Goal: Task Accomplishment & Management: Complete application form

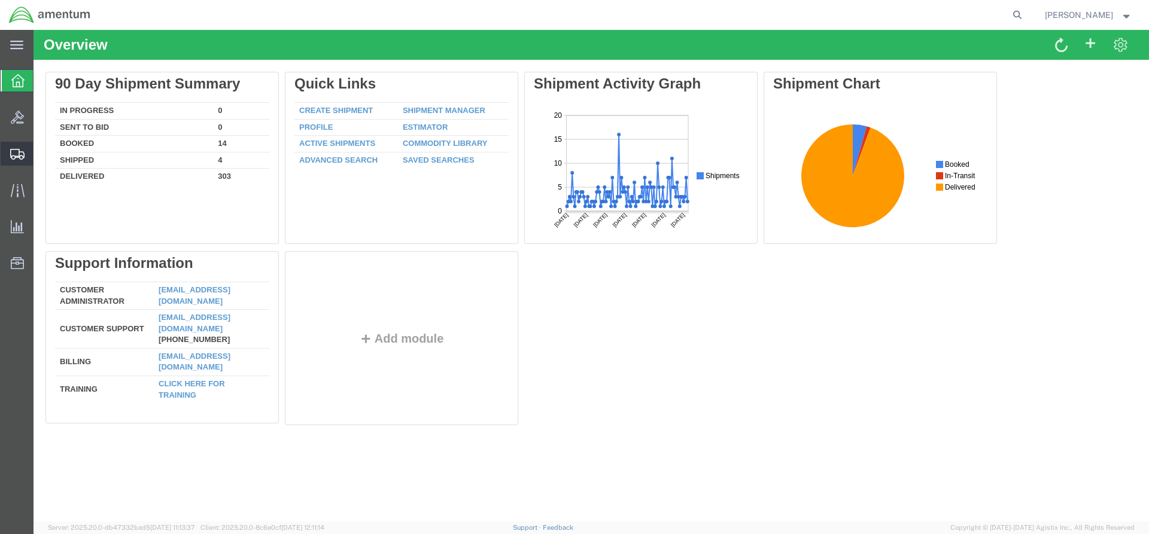
click at [0, 0] on span "Create Shipment" at bounding box center [0, 0] width 0 height 0
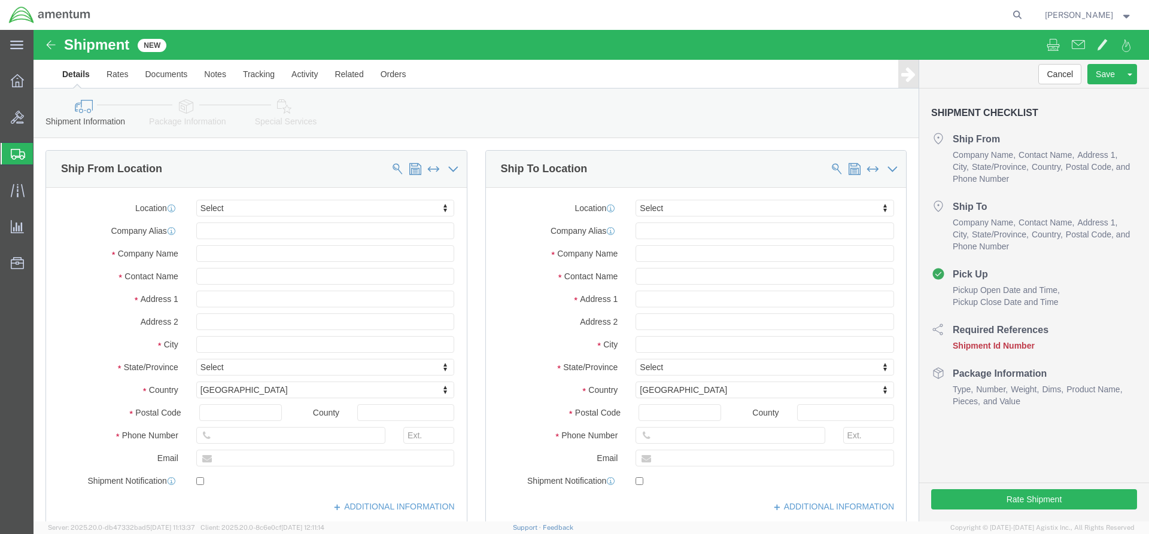
select select
click input "text"
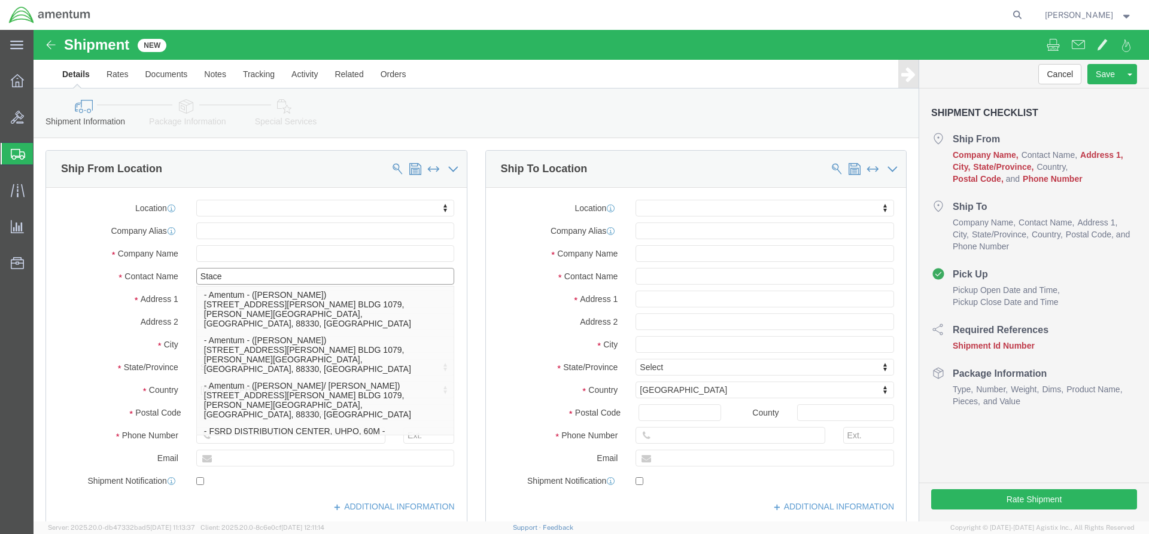
type input "[PERSON_NAME]"
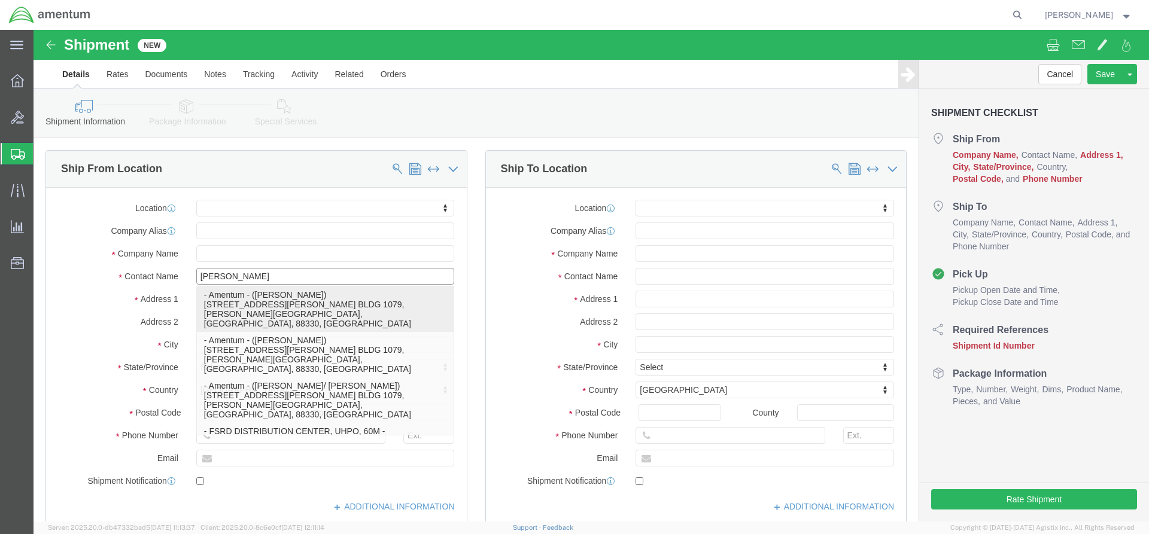
click p "- Amentum - ([PERSON_NAME]) [STREET_ADDRESS][PERSON_NAME] BLDG 1079, [PERSON_NA…"
select select "NM"
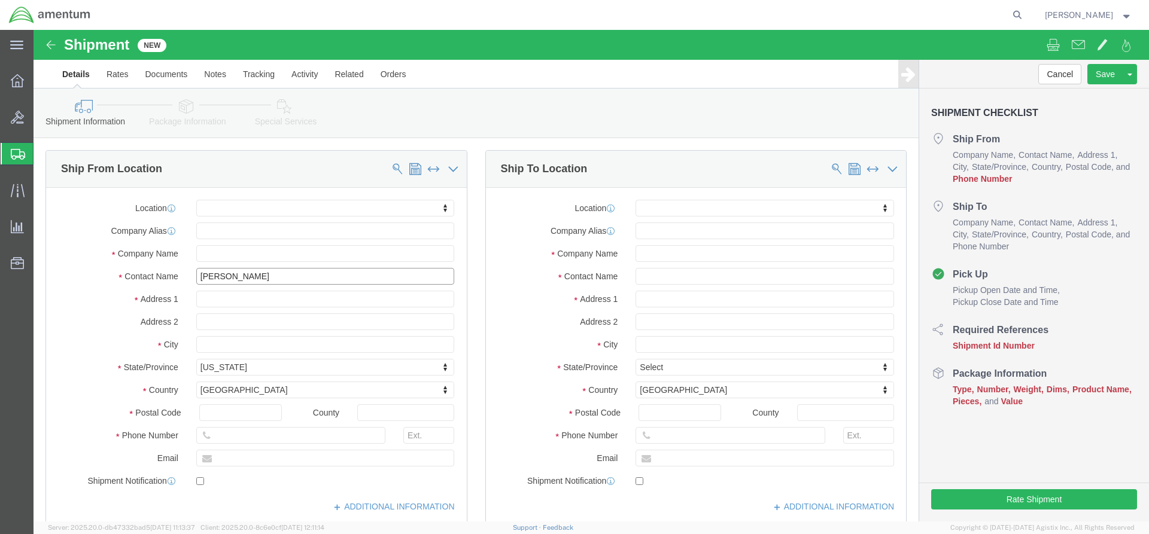
type input "[PERSON_NAME]"
click input "text"
paste input "[PHONE_NUMBER]"
type input "[PHONE_NUMBER]"
click input "text"
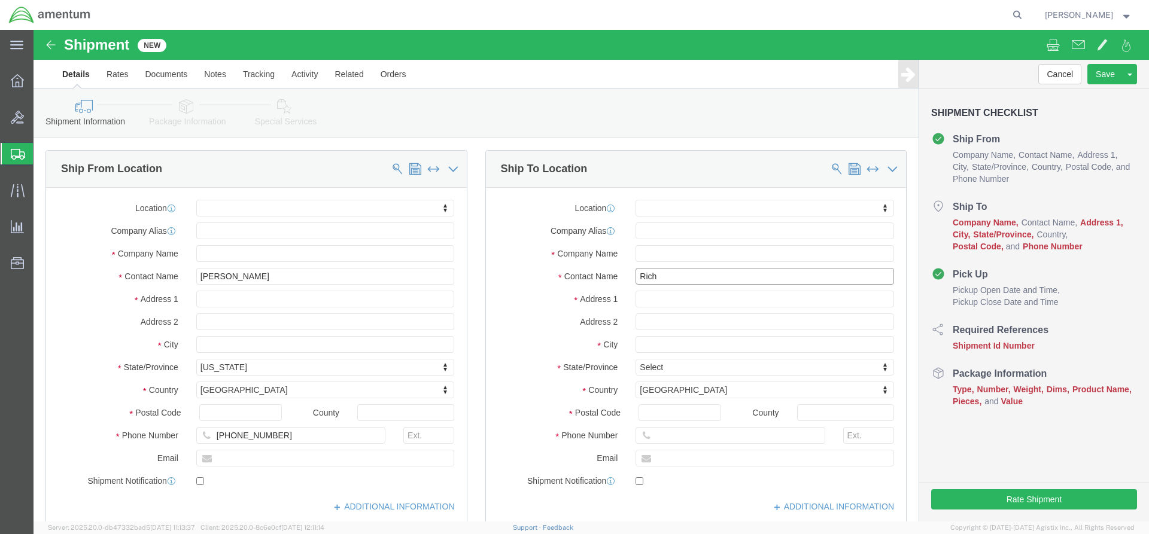
type input "[PERSON_NAME]"
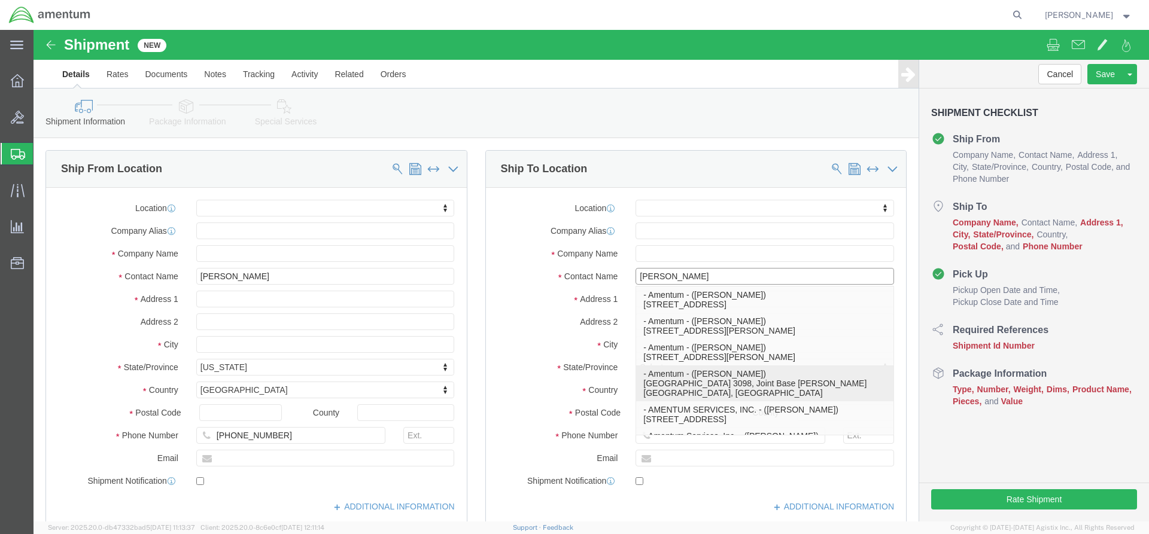
click p "- Amentum - ([PERSON_NAME]) [PERSON_NAME][STREET_ADDRESS], Joint Base [PERSON_N…"
select select "WA"
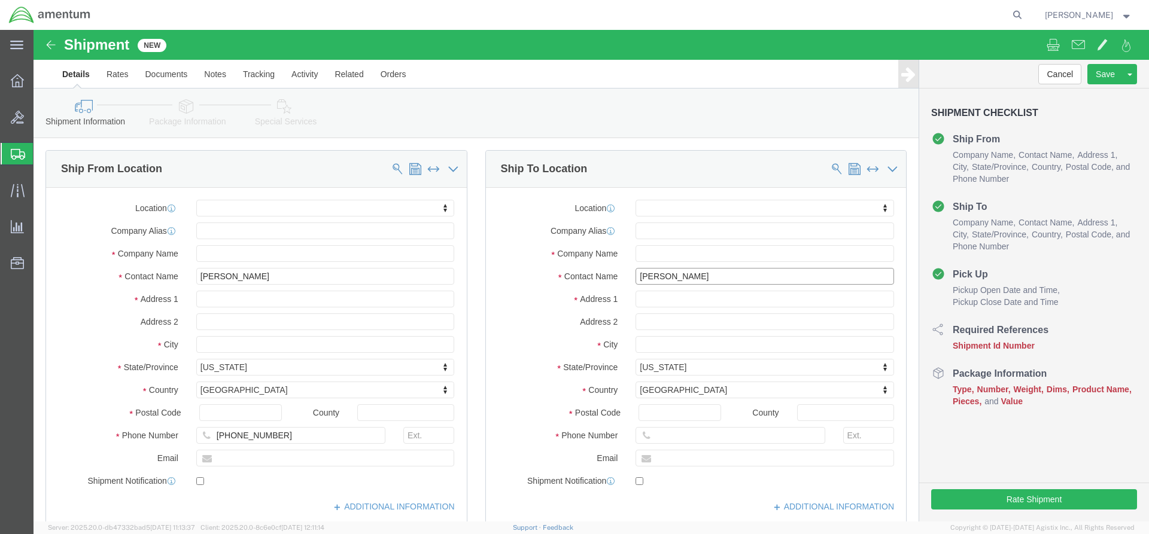
type input "[PERSON_NAME]"
click input "text"
paste input "4999.R.2521.AJ.AT.09.WSMR.00"
type input "4999.R.2521.AJ.AT.09.WSMR.00"
click button "Continue"
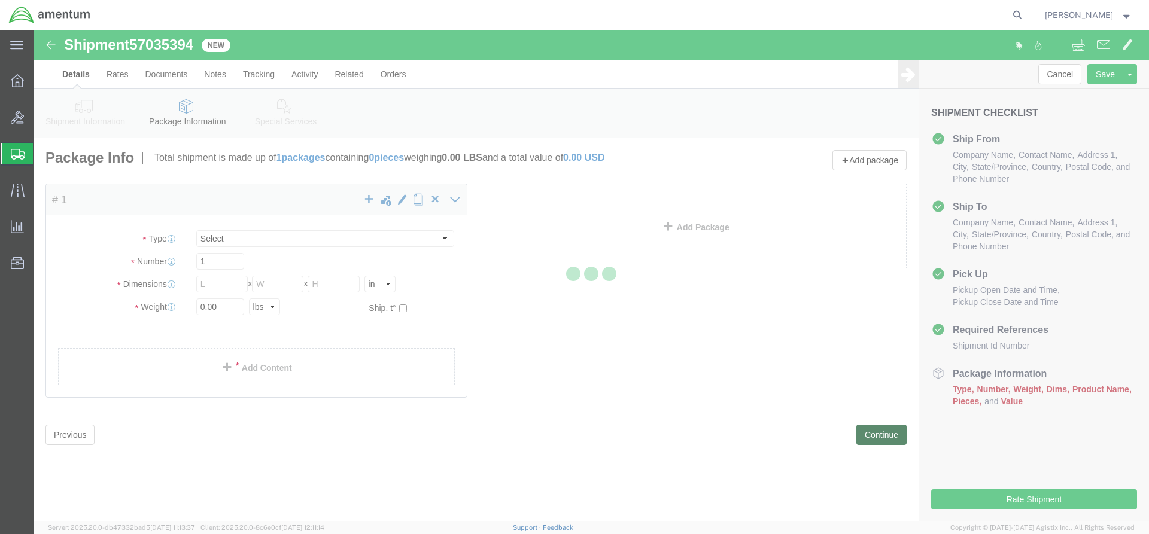
select select "CBOX"
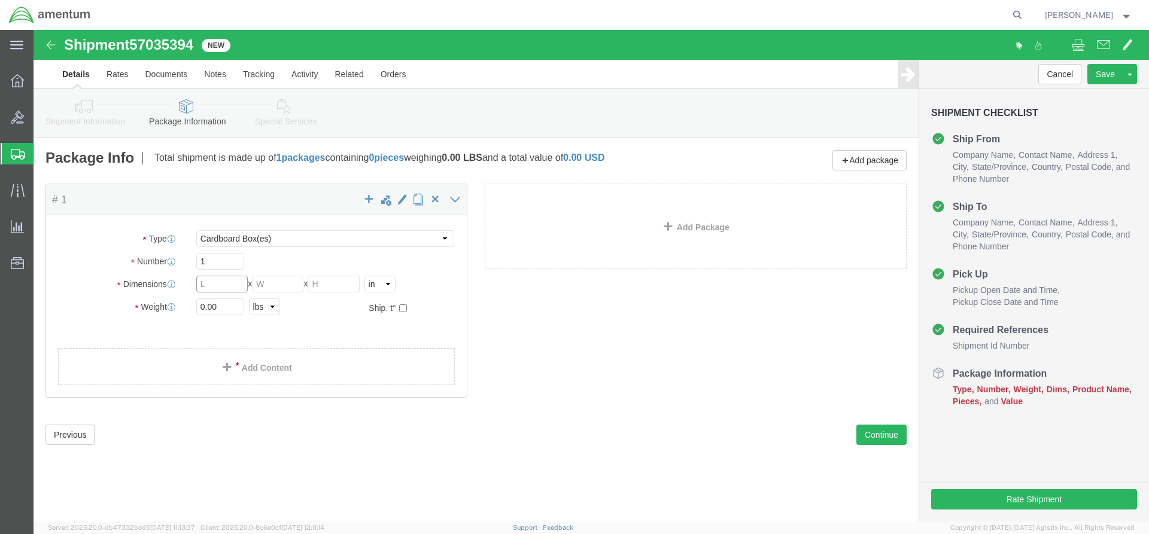
click input "text"
type input "10"
type input "8"
type input "6"
type input "3.5"
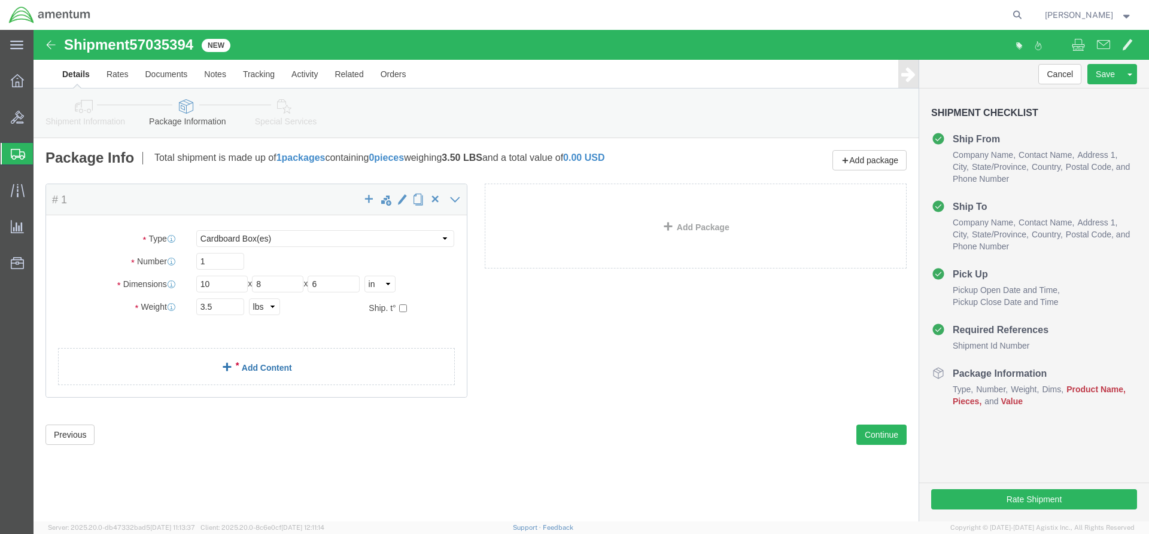
click link "Add Content"
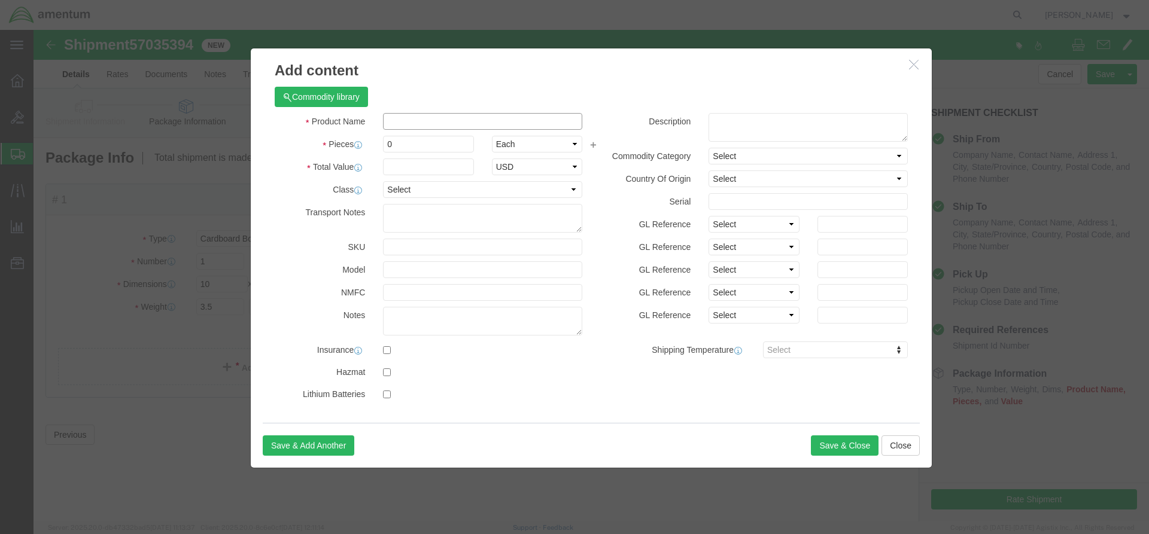
click input "text"
type input "Phase Parts"
drag, startPoint x: 365, startPoint y: 113, endPoint x: 347, endPoint y: 112, distance: 18.0
click div "0"
type input "1"
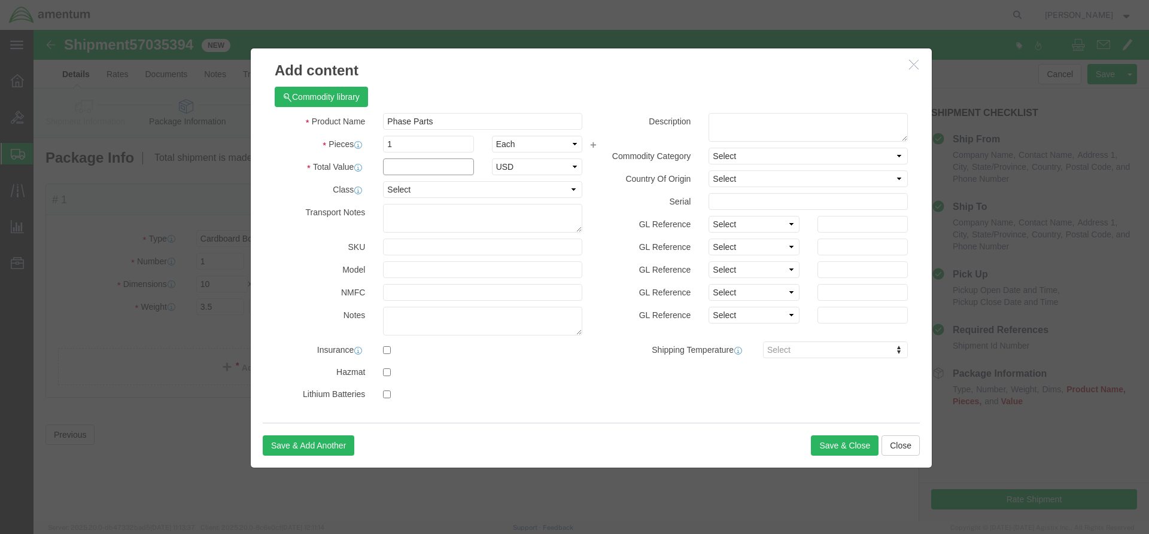
click input "text"
type input "50.00"
select select "50"
drag, startPoint x: 408, startPoint y: 92, endPoint x: 351, endPoint y: 90, distance: 57.5
click input "Phase Parts"
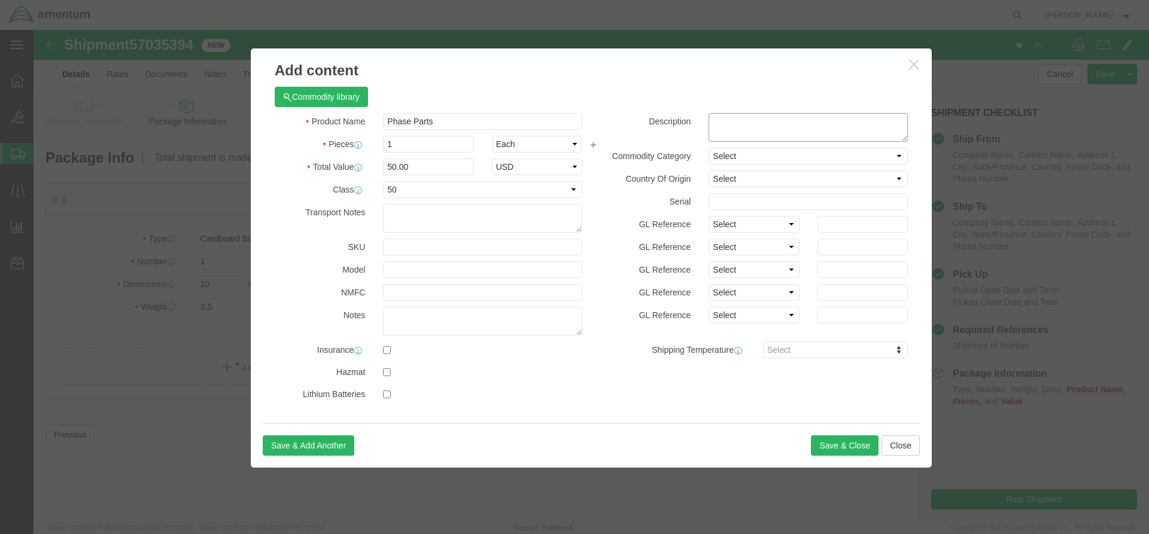
click textarea
paste textarea "Phase Parts"
type textarea "Phase Parts"
select select "US"
click button "Save & Close"
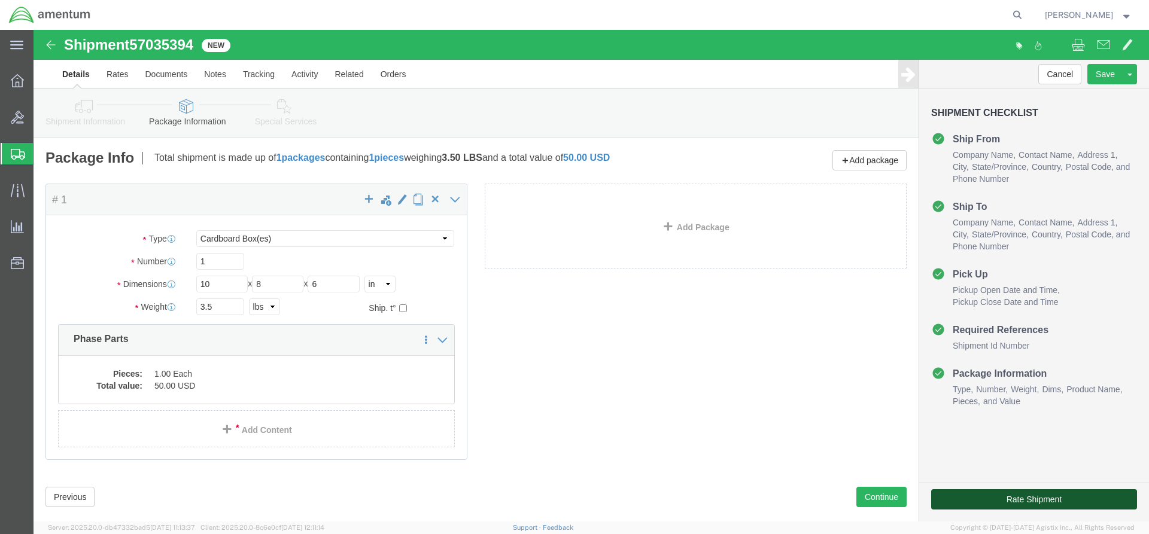
click button "Rate Shipment"
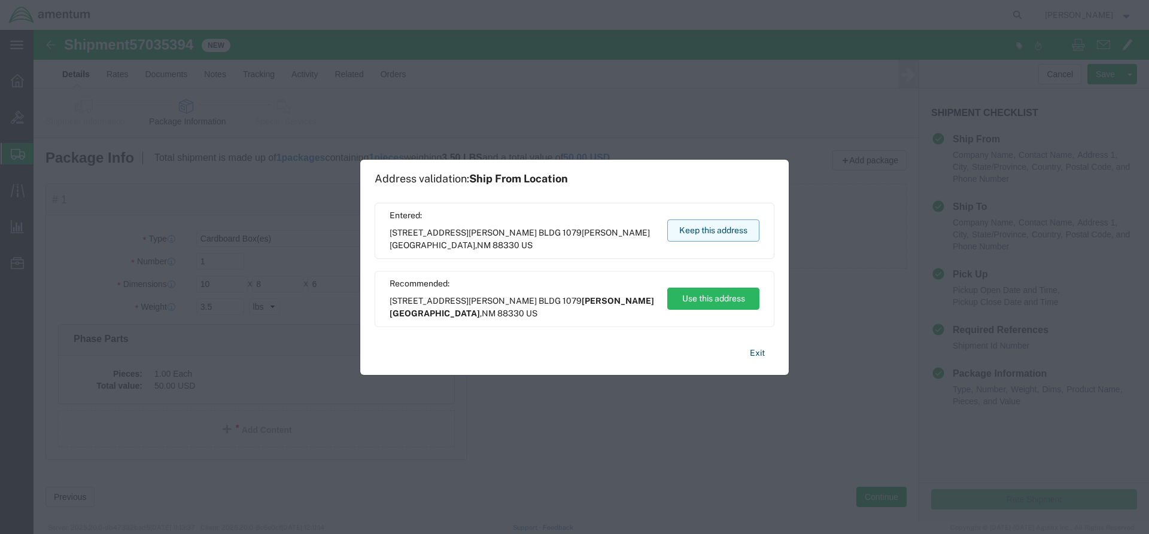
click at [710, 227] on button "Keep this address" at bounding box center [713, 231] width 92 height 22
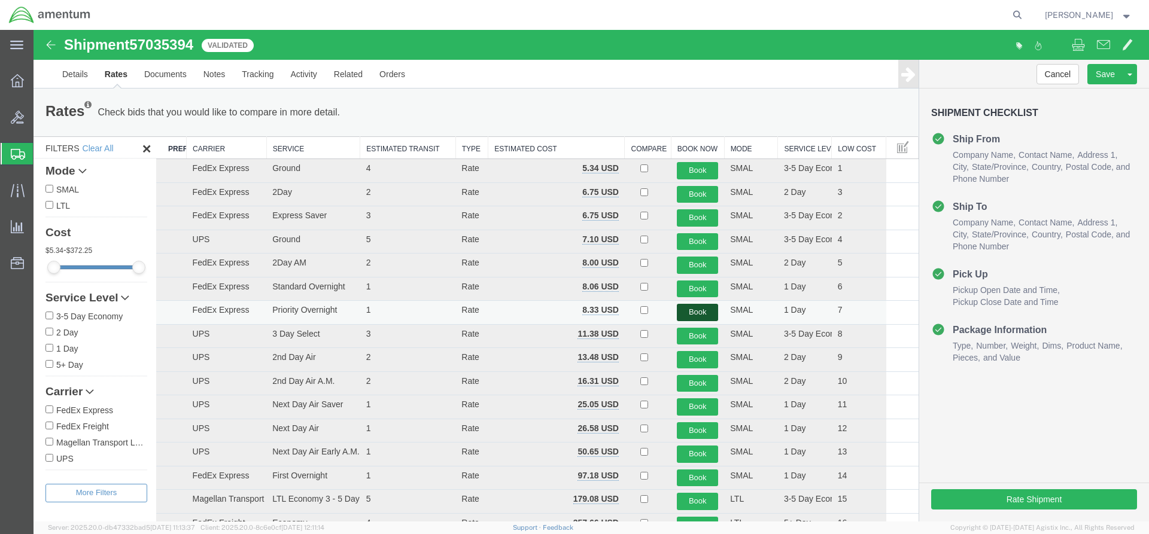
click at [686, 309] on button "Book" at bounding box center [697, 312] width 41 height 17
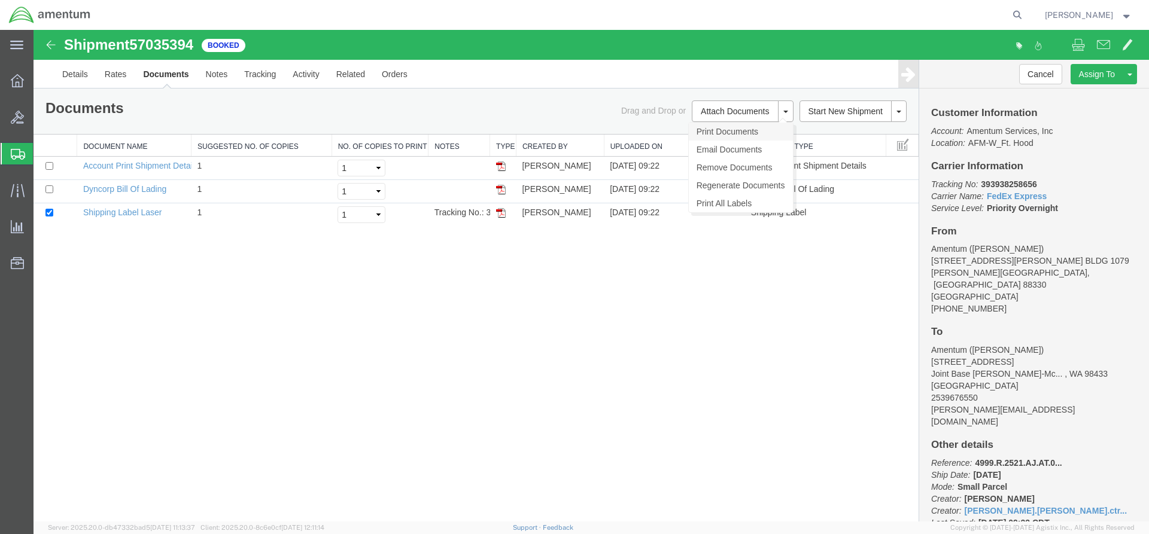
click at [725, 130] on link "Print Documents" at bounding box center [741, 132] width 104 height 18
click at [0, 0] on span "Create Shipment" at bounding box center [0, 0] width 0 height 0
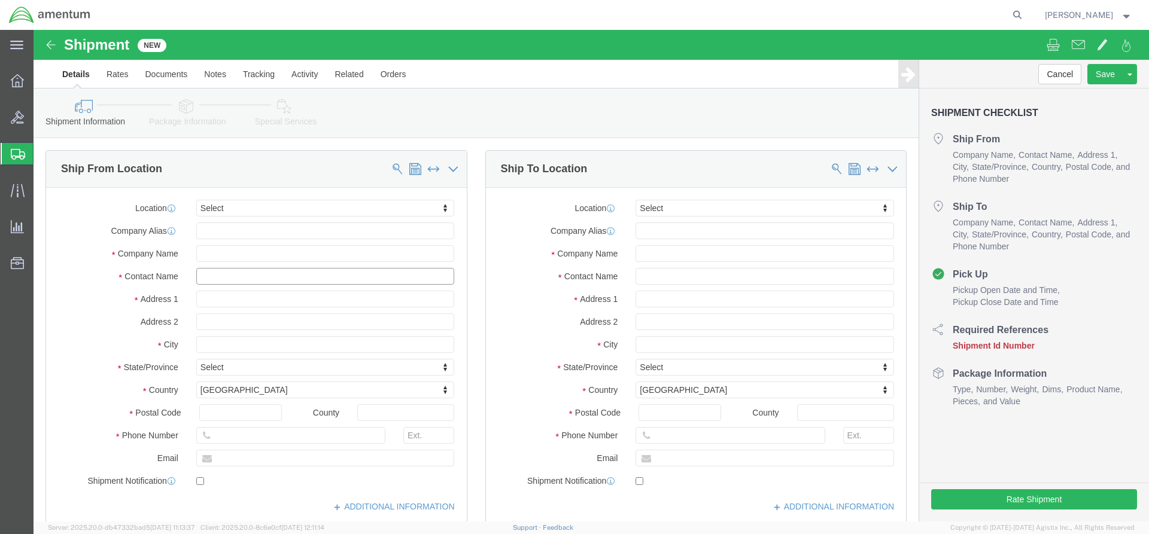
click input "text"
type input "[PERSON_NAME]"
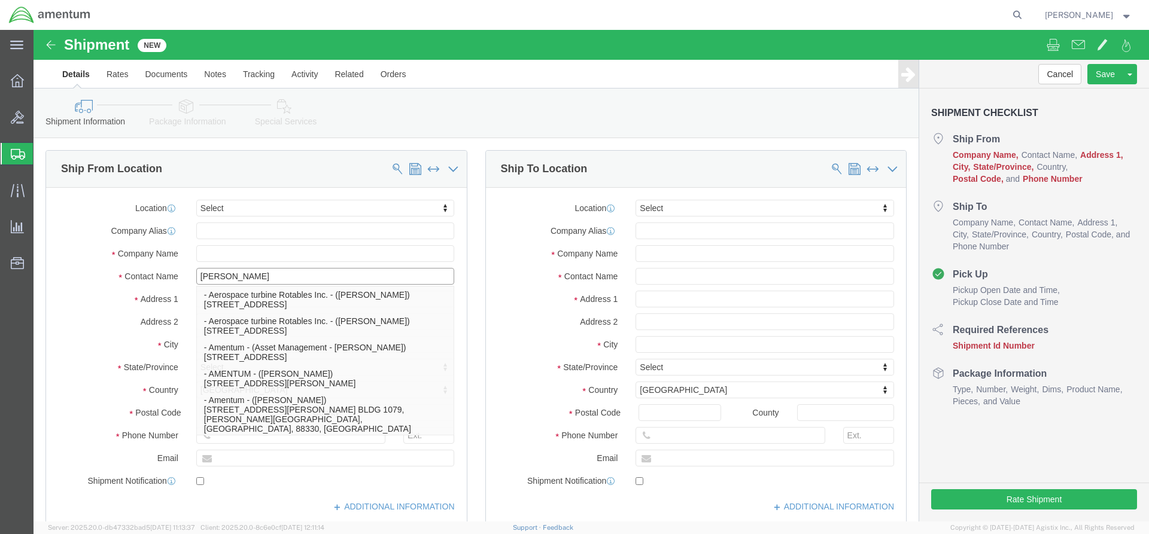
click p "- Amentum - ([PERSON_NAME]***) BLDG [STREET_ADDRESS][PERSON_NAME] Defrenn Army …"
select select "[GEOGRAPHIC_DATA]"
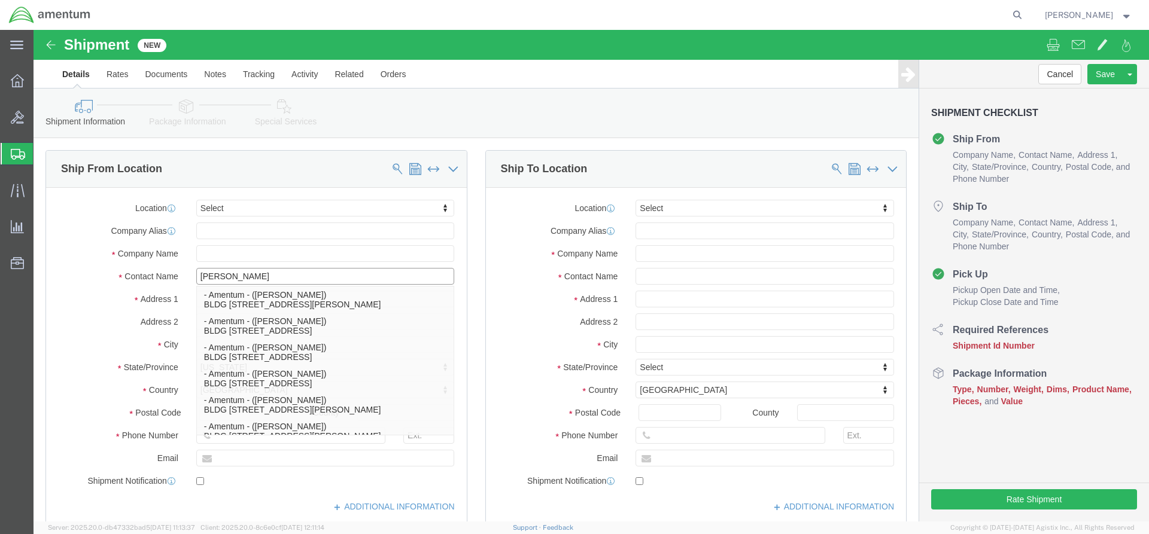
type input "[PERSON_NAME]"
click input "text"
